Goal: Download file/media

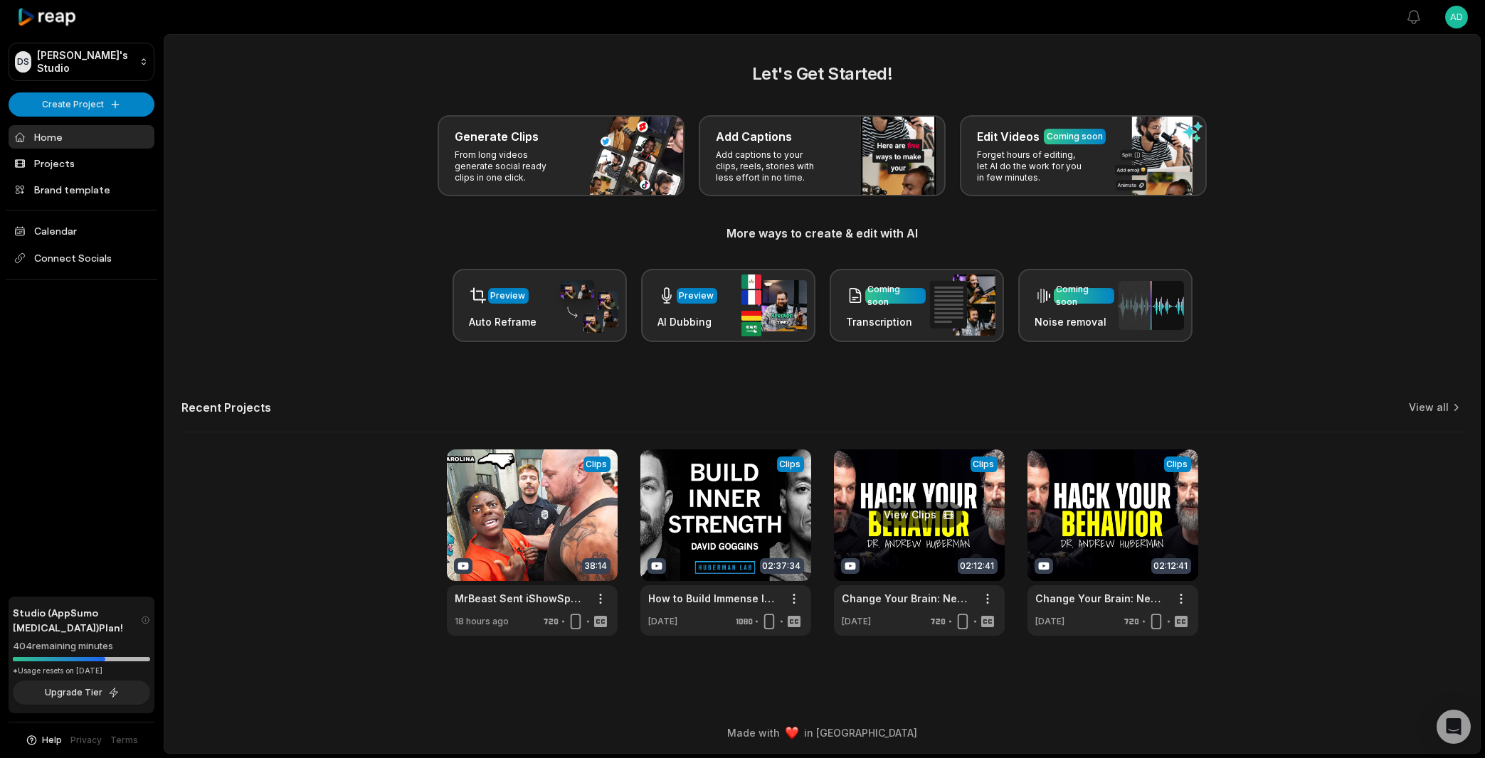
click at [932, 516] on link at bounding box center [919, 543] width 171 height 186
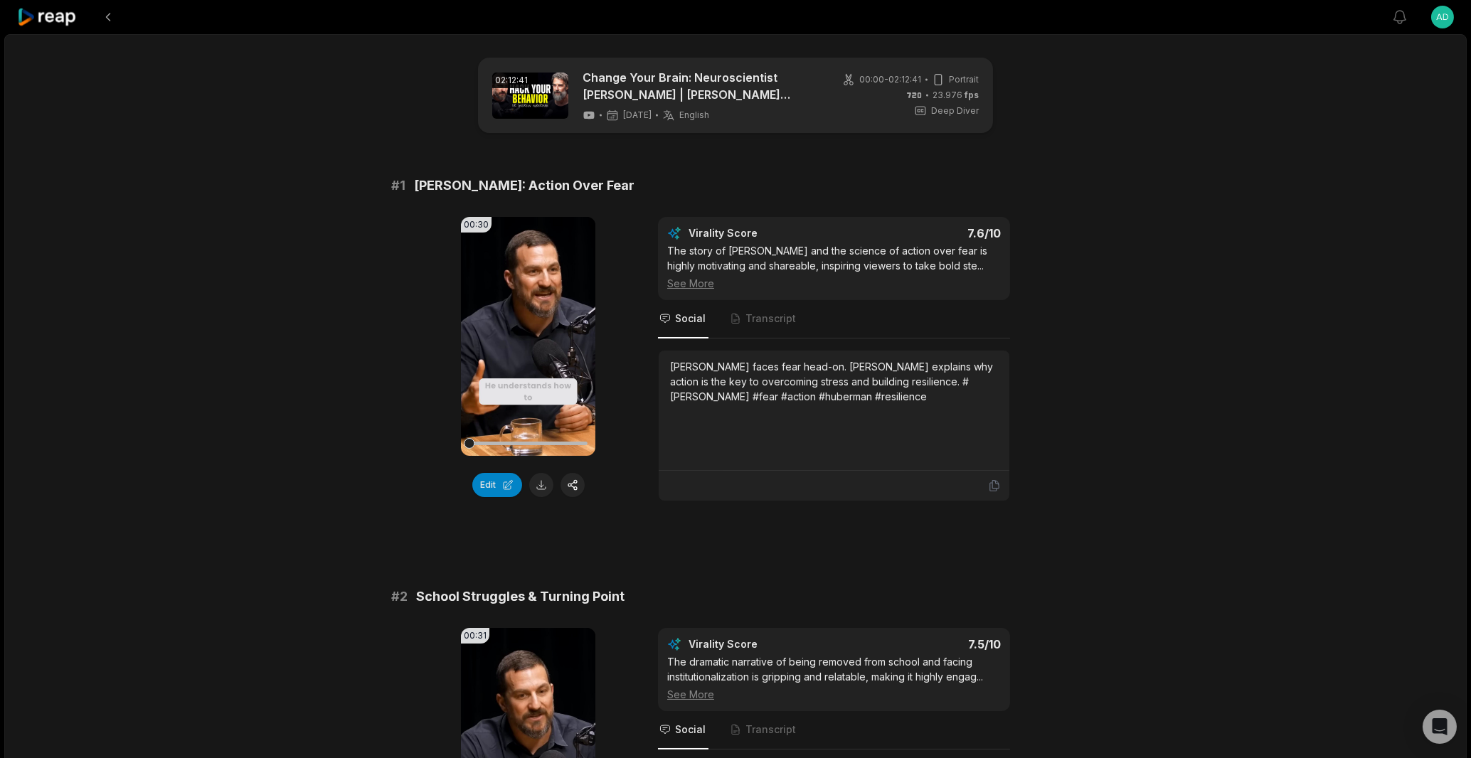
scroll to position [901, 0]
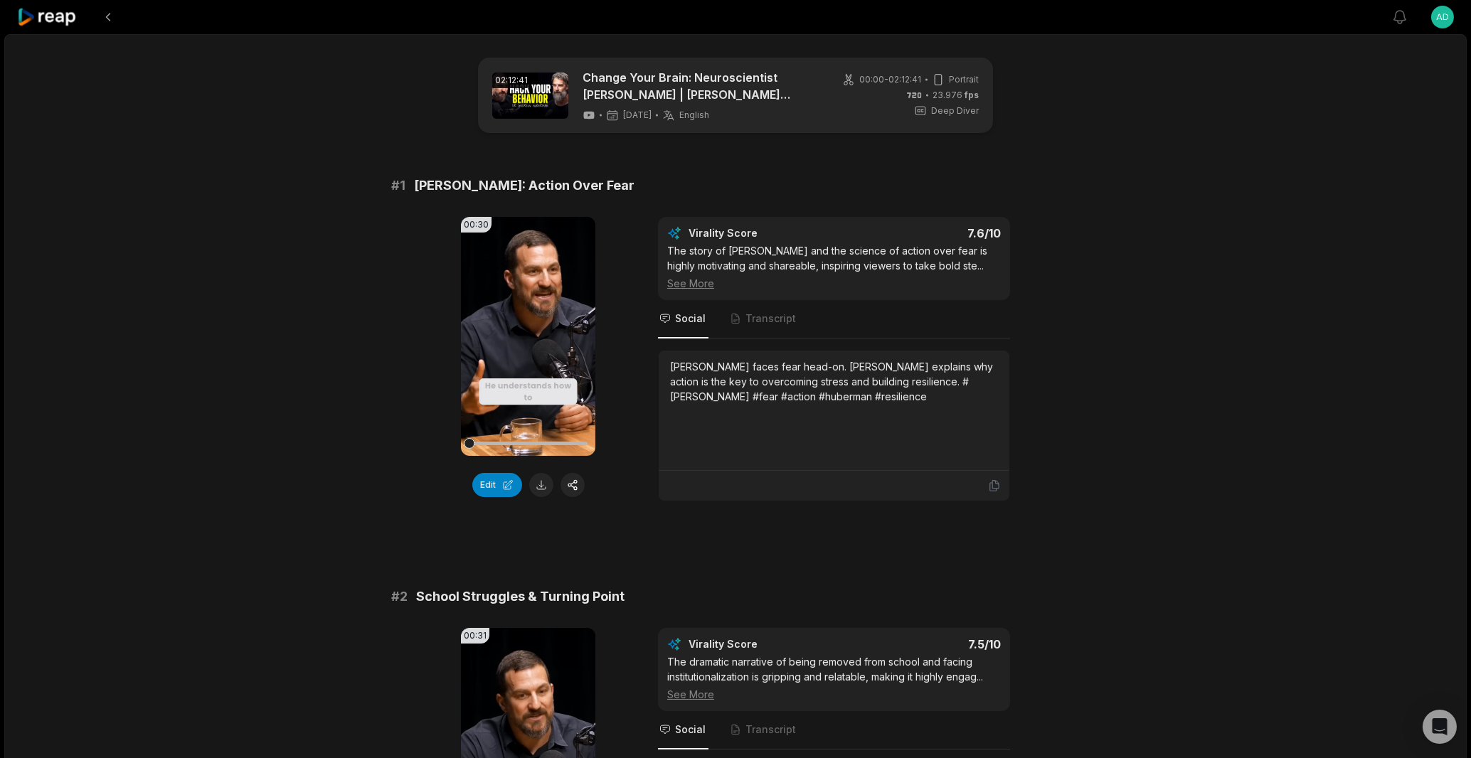
scroll to position [1217, 0]
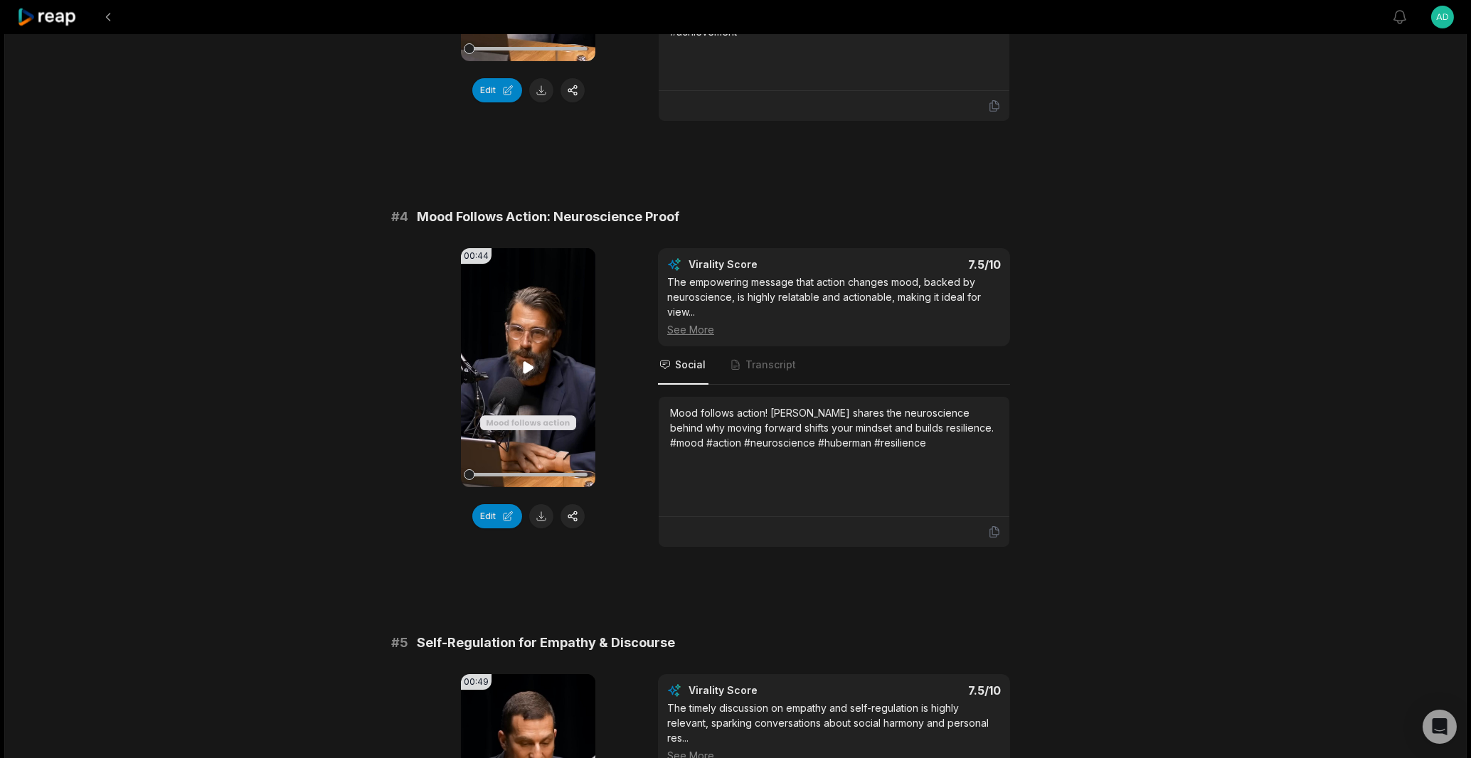
click at [525, 373] on icon at bounding box center [528, 367] width 11 height 12
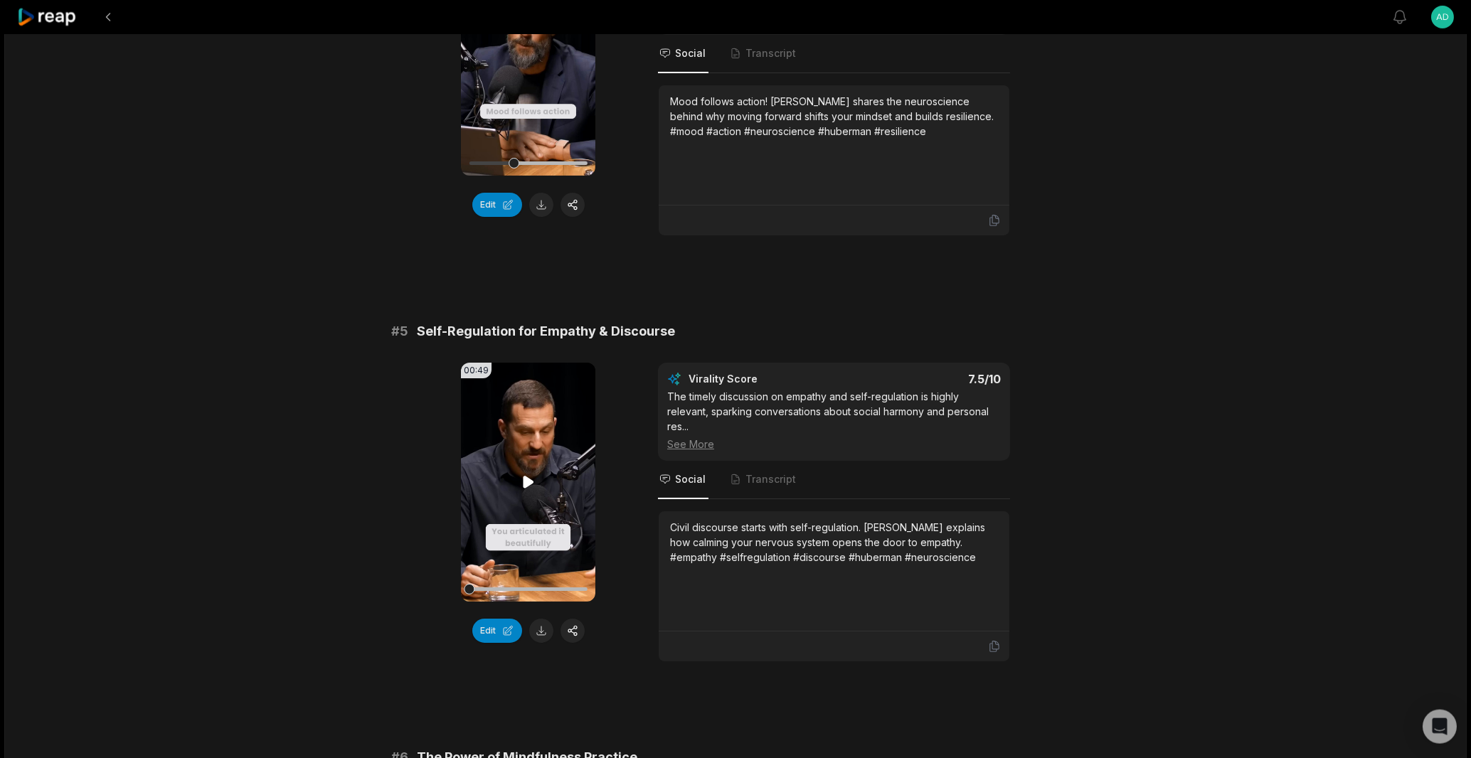
scroll to position [1421, 0]
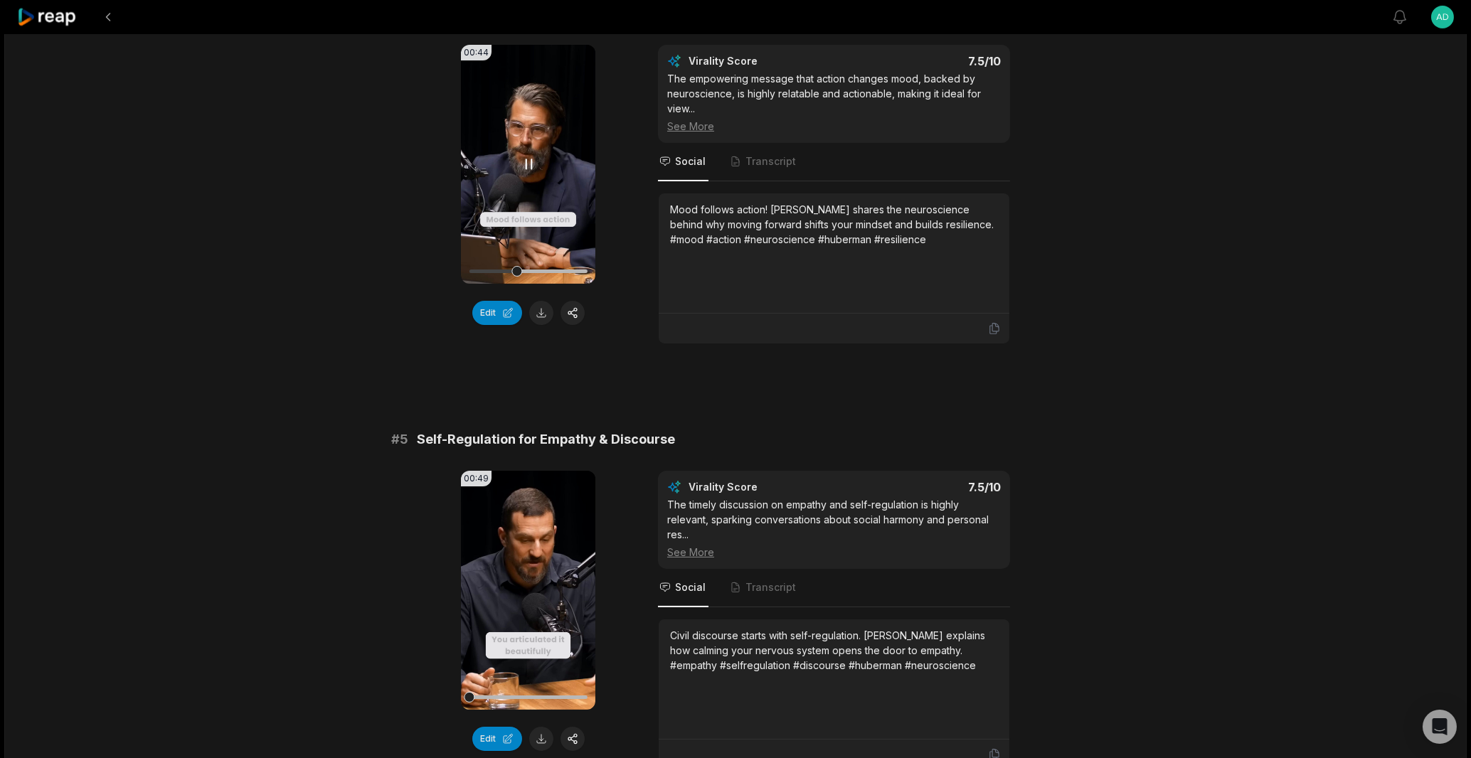
click at [529, 159] on icon at bounding box center [528, 164] width 17 height 17
drag, startPoint x: 493, startPoint y: 272, endPoint x: 456, endPoint y: 265, distance: 37.7
click at [456, 265] on div "00:44 Your browser does not support mp4 format. Edit Virality Score 7.5 /10 The…" at bounding box center [735, 194] width 689 height 299
click at [530, 161] on icon at bounding box center [528, 164] width 17 height 17
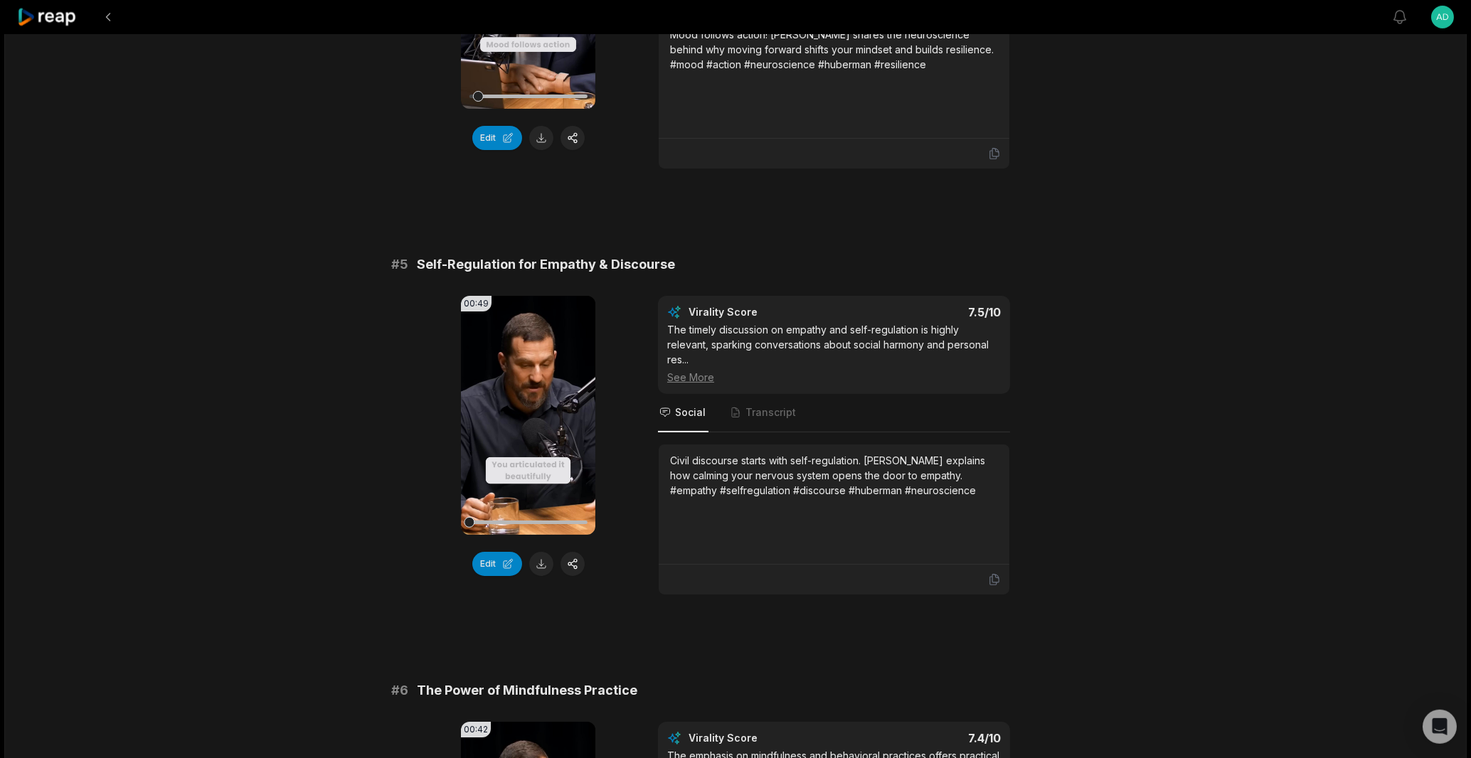
scroll to position [1624, 0]
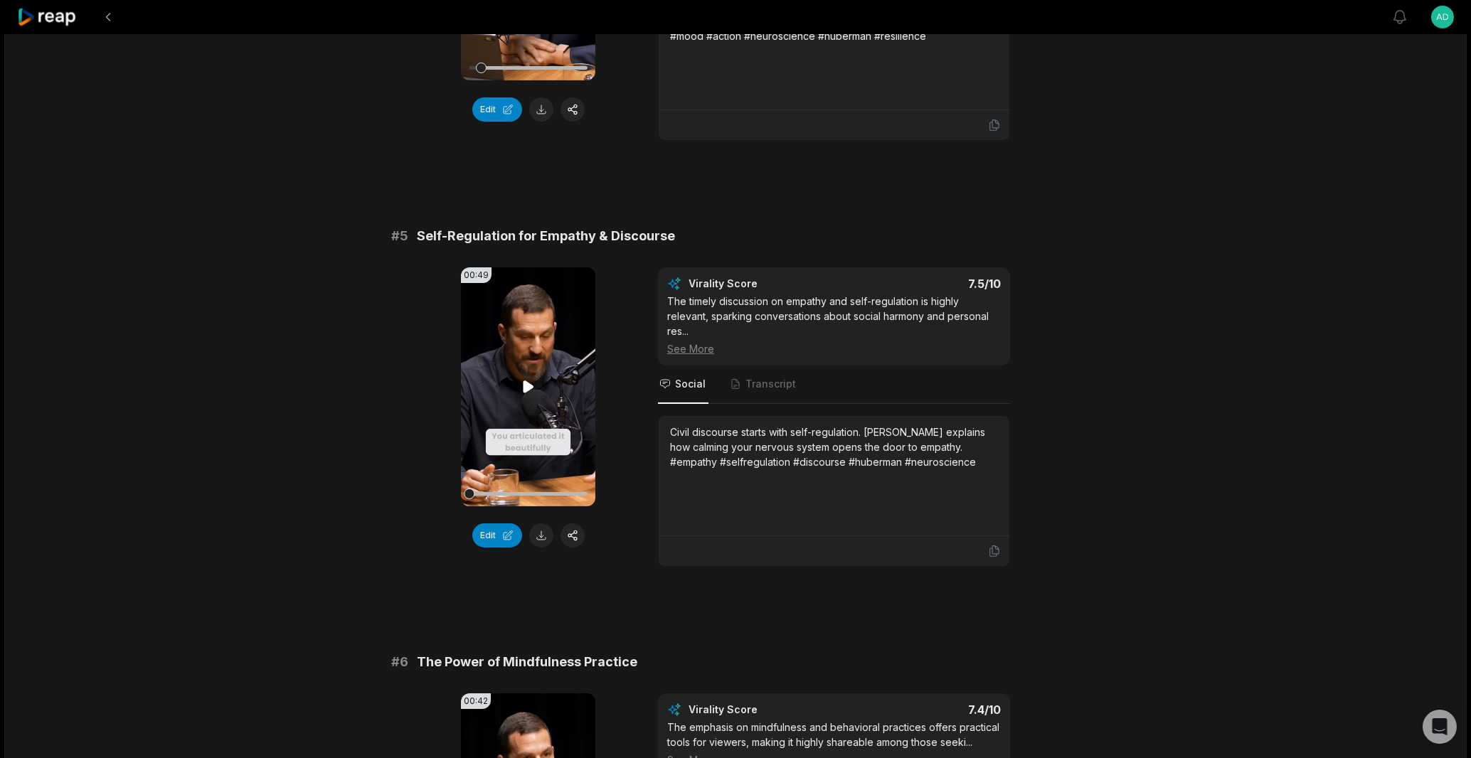
click at [533, 384] on icon at bounding box center [528, 386] width 17 height 17
click at [530, 390] on icon at bounding box center [528, 386] width 17 height 17
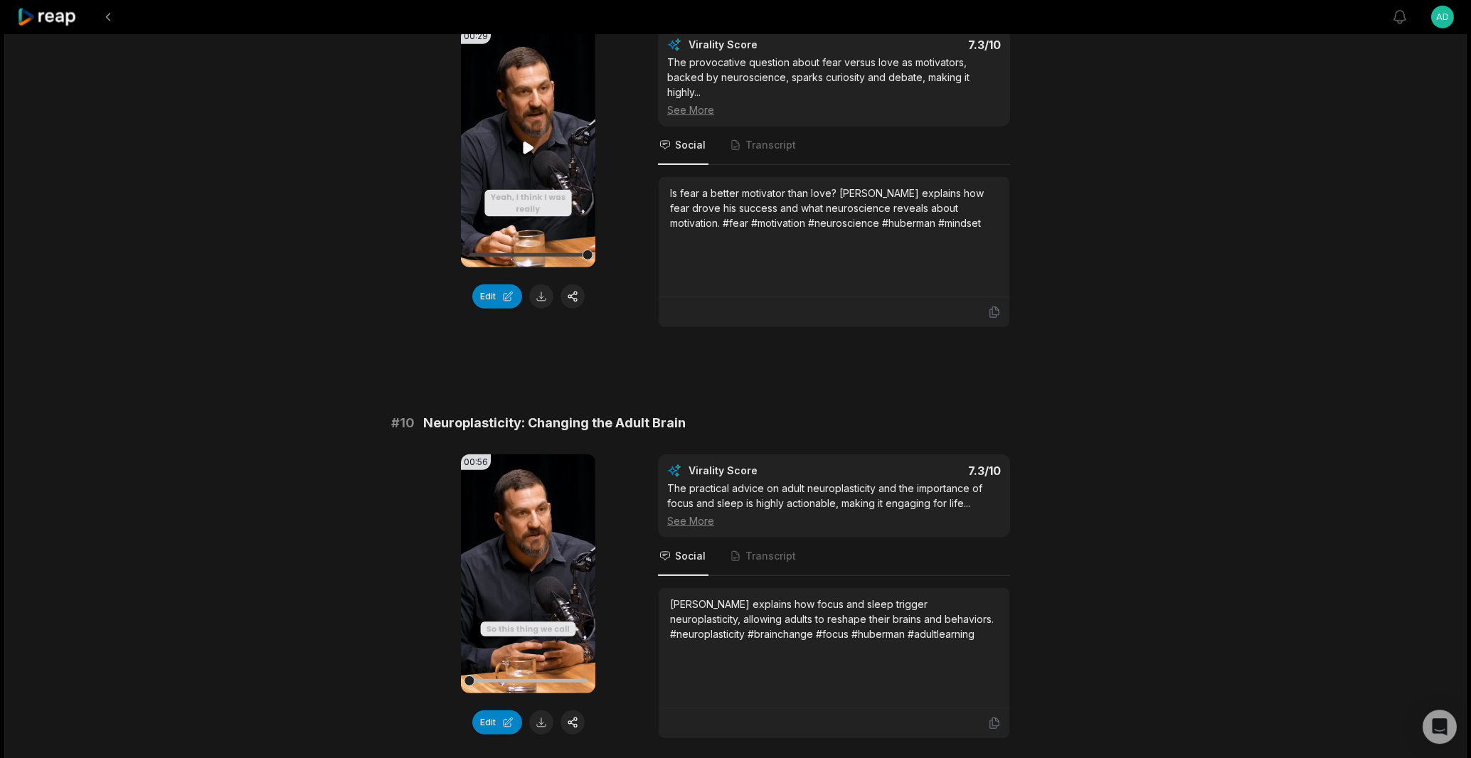
scroll to position [3658, 0]
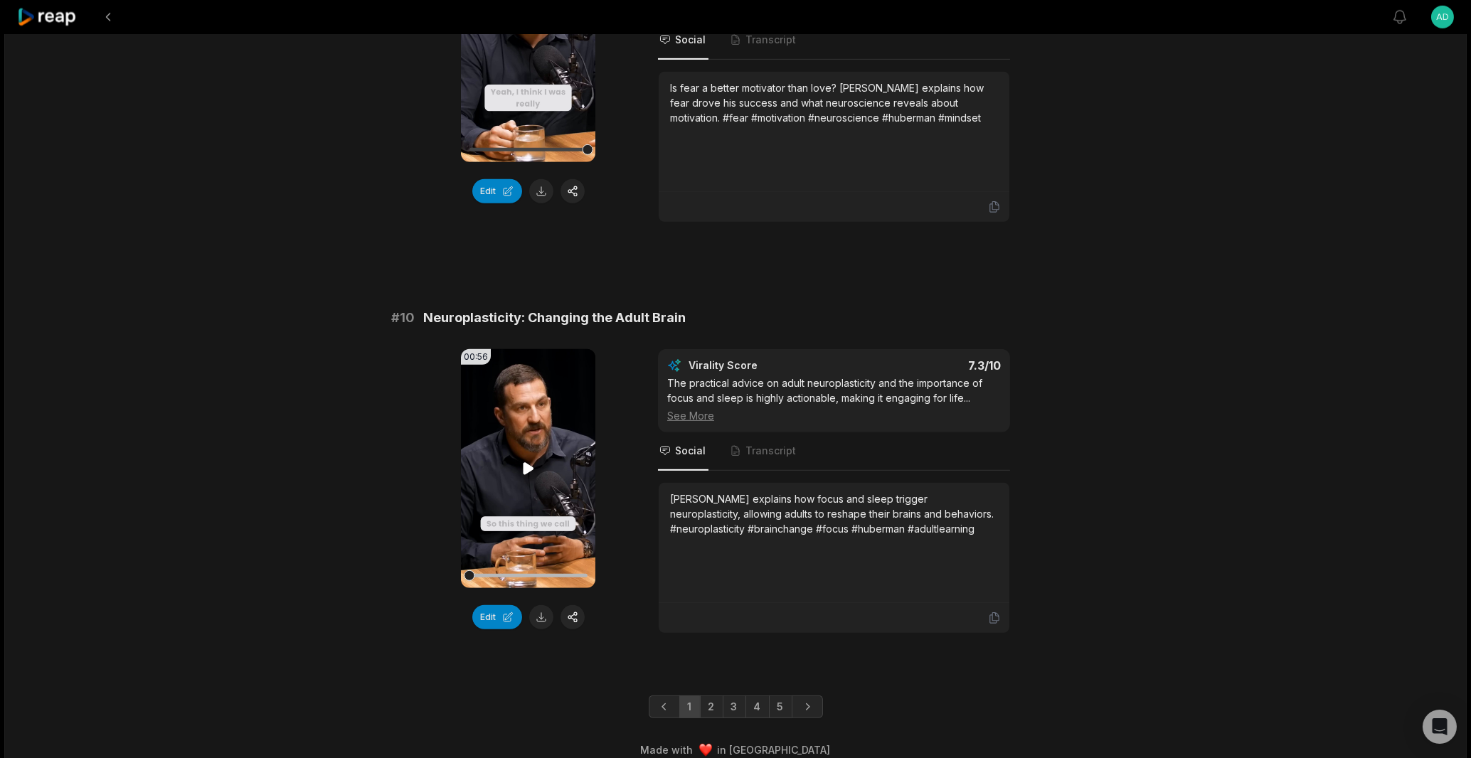
click at [525, 460] on icon at bounding box center [528, 468] width 17 height 17
click at [529, 460] on icon at bounding box center [528, 468] width 17 height 17
click at [536, 605] on button at bounding box center [541, 617] width 24 height 24
click at [710, 696] on link "2" at bounding box center [711, 707] width 23 height 23
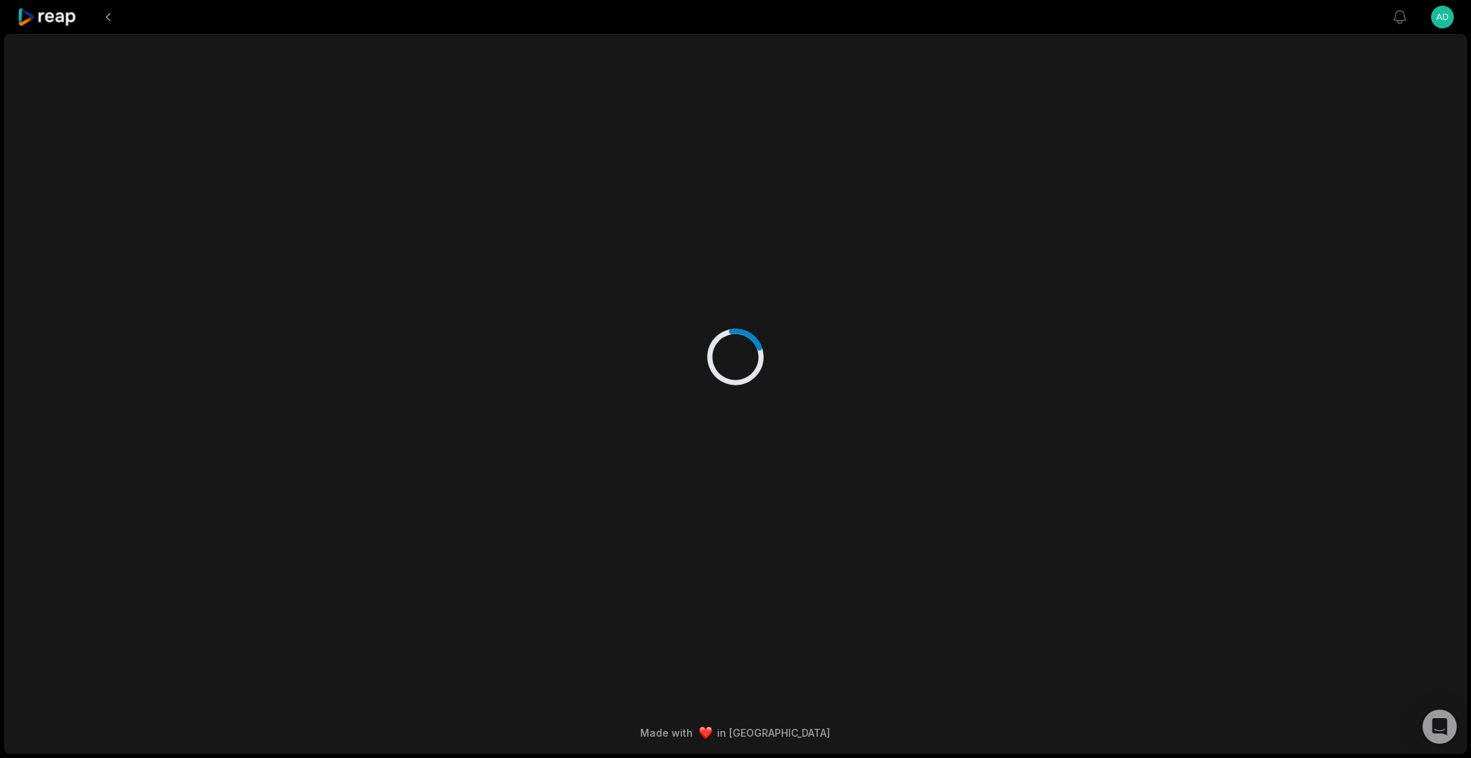
scroll to position [0, 0]
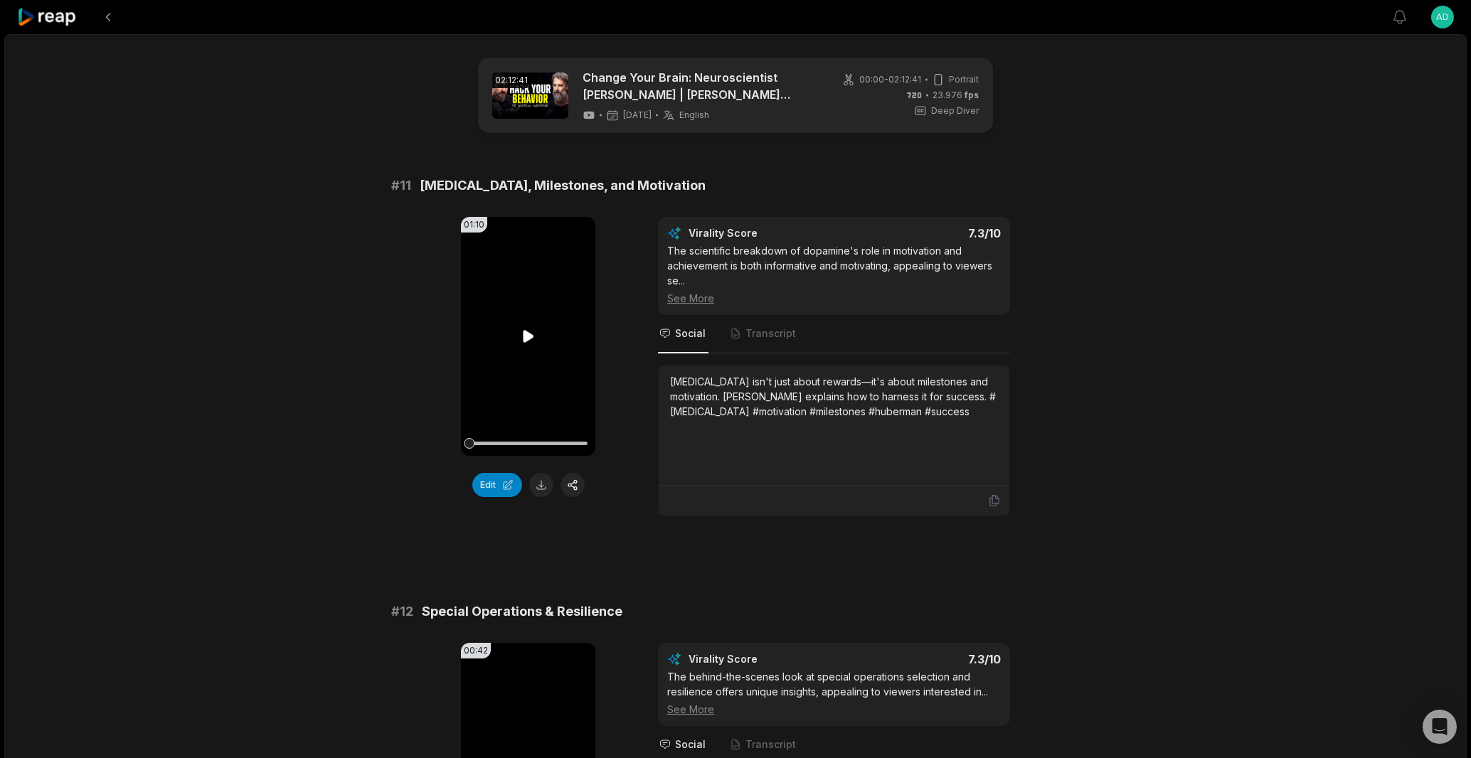
click at [529, 334] on icon at bounding box center [528, 336] width 11 height 12
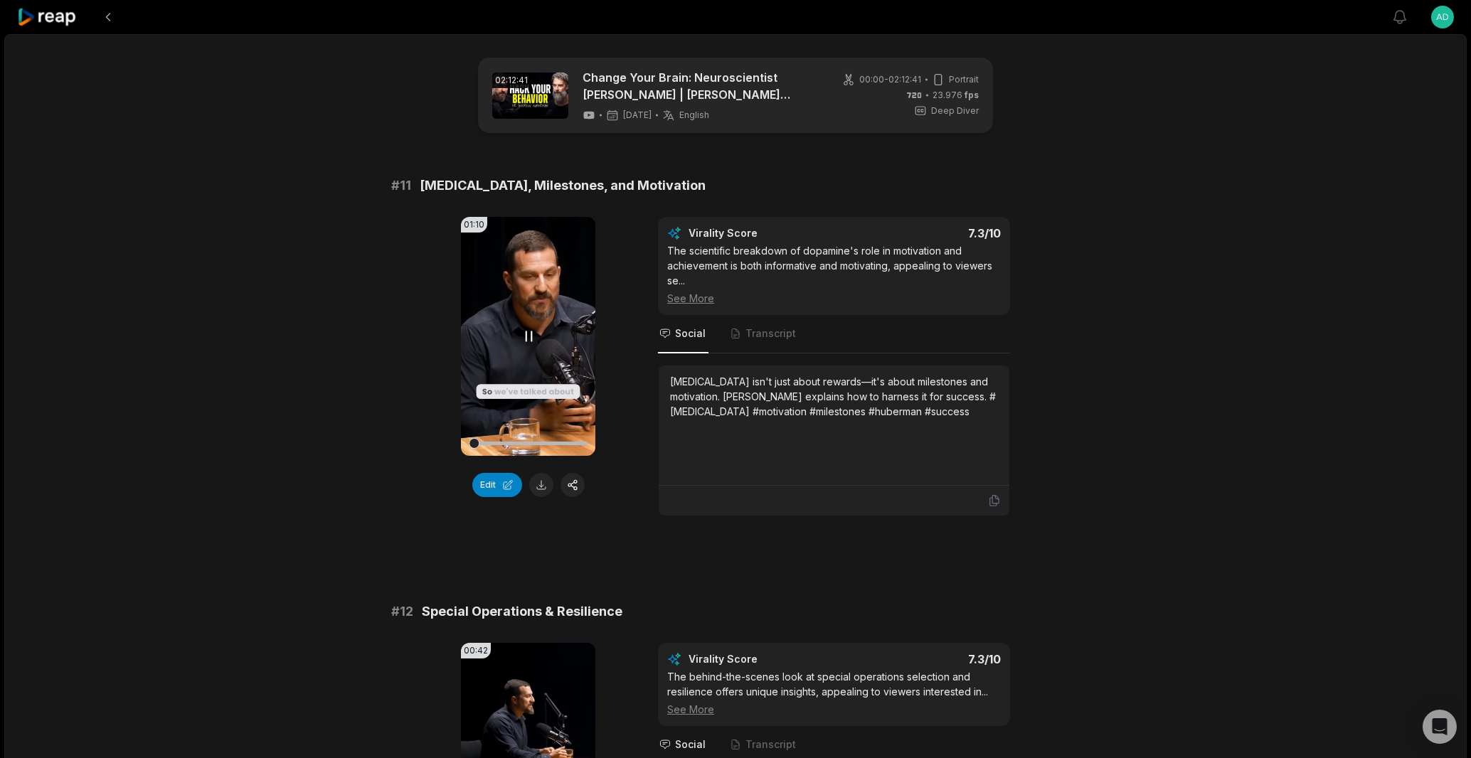
click at [525, 339] on icon at bounding box center [528, 336] width 17 height 17
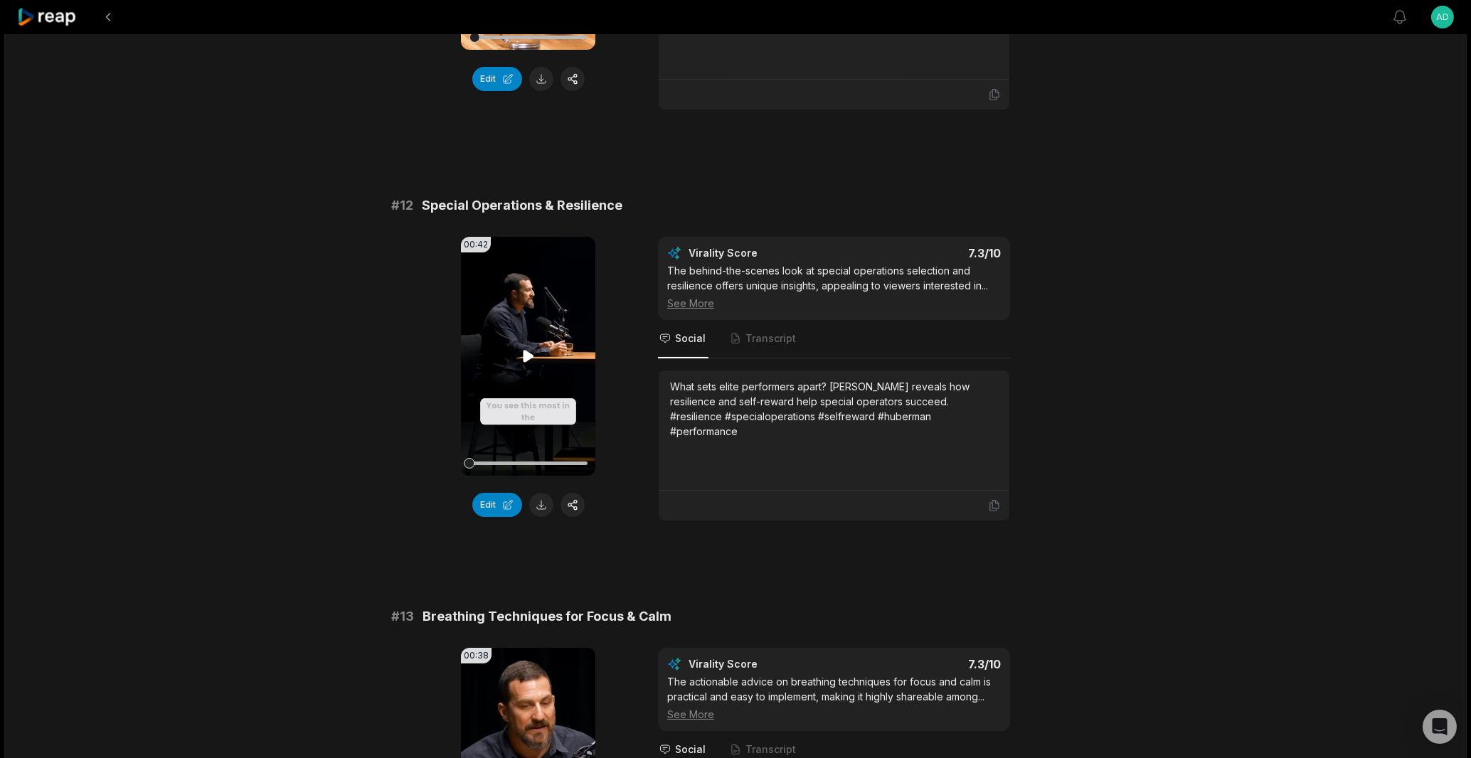
click at [529, 366] on video "Your browser does not support mp4 format." at bounding box center [528, 356] width 134 height 239
click at [529, 362] on icon at bounding box center [528, 356] width 17 height 17
